Goal: Task Accomplishment & Management: Use online tool/utility

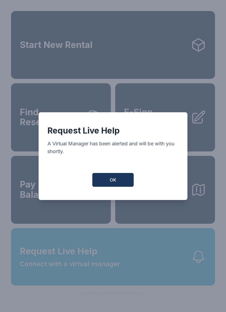
click at [108, 180] on button "OK" at bounding box center [112, 180] width 41 height 14
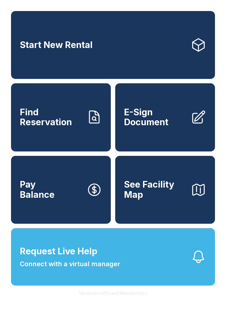
click at [151, 43] on link "Start New Rental" at bounding box center [113, 45] width 204 height 68
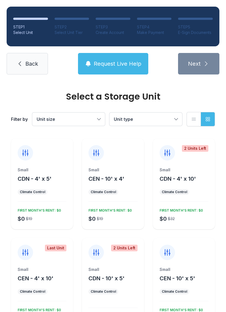
click at [44, 183] on button "CDN - 4' x 5'" at bounding box center [35, 179] width 34 height 8
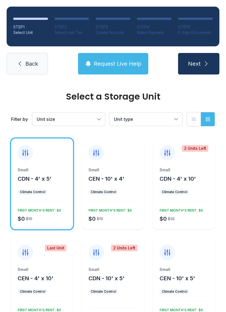
click at [207, 66] on icon "submit" at bounding box center [206, 63] width 7 height 7
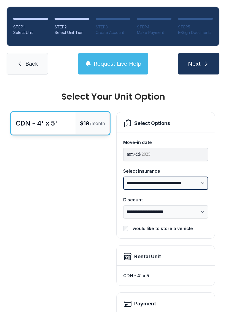
click at [204, 183] on select "**********" at bounding box center [165, 183] width 85 height 13
click at [28, 65] on span "Back" at bounding box center [31, 64] width 13 height 8
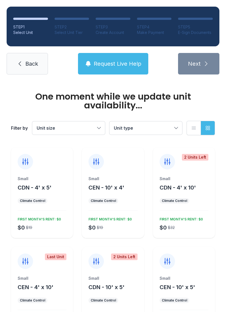
click at [20, 67] on link "Back" at bounding box center [27, 64] width 41 height 22
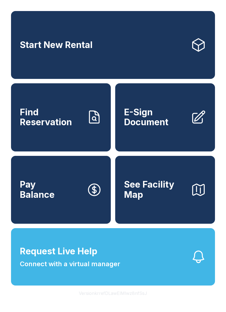
click at [136, 55] on link "Start New Rental" at bounding box center [113, 45] width 204 height 68
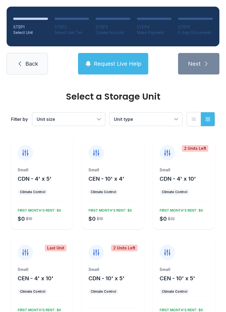
click at [92, 120] on span "Unit size" at bounding box center [66, 119] width 59 height 7
click at [31, 179] on span "CDN - 4' x 5'" at bounding box center [35, 179] width 34 height 7
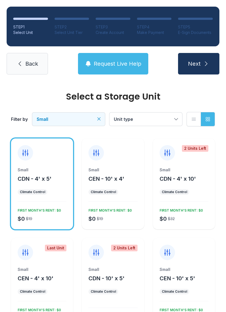
click at [26, 67] on span "Back" at bounding box center [31, 64] width 13 height 8
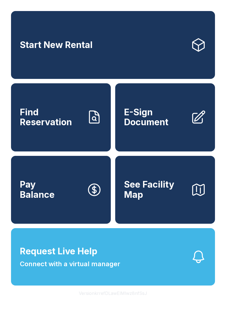
click at [47, 135] on link "Find Reservation" at bounding box center [61, 117] width 100 height 68
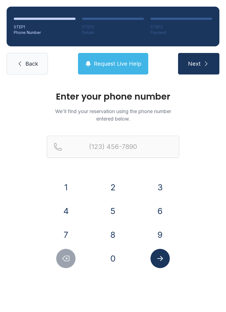
click at [28, 66] on span "Back" at bounding box center [31, 64] width 13 height 8
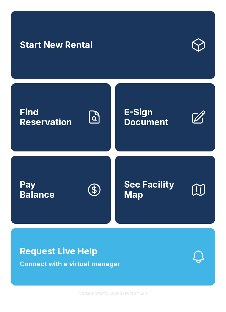
click at [179, 200] on span "See Facility Map" at bounding box center [155, 190] width 62 height 20
click at [152, 35] on link "Start New Rental" at bounding box center [113, 45] width 204 height 68
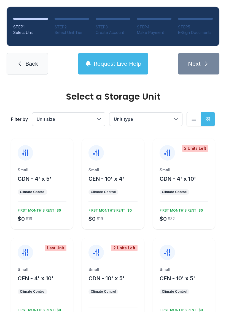
click at [29, 70] on link "Back" at bounding box center [27, 64] width 41 height 22
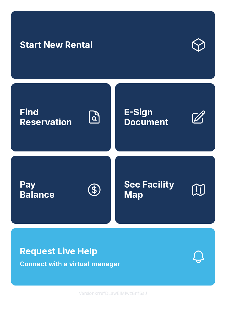
click at [163, 126] on span "E-Sign Document" at bounding box center [155, 117] width 62 height 20
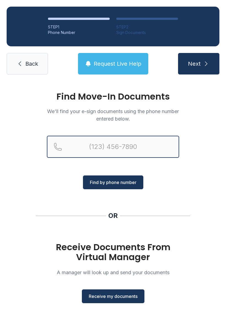
click at [88, 148] on input "Reservation phone number" at bounding box center [113, 147] width 133 height 22
type input "[PHONE_NUMBER]"
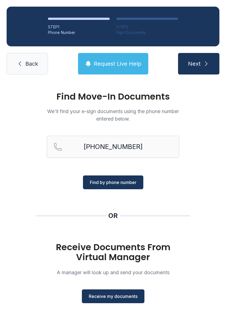
click at [131, 180] on span "Find by phone number" at bounding box center [113, 182] width 47 height 7
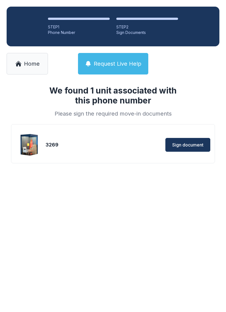
click at [126, 184] on div "We found 1 unit associated with this phone number Please sign the required move…" at bounding box center [113, 133] width 226 height 104
click at [197, 144] on span "Sign document" at bounding box center [188, 145] width 31 height 7
